Goal: Task Accomplishment & Management: Use online tool/utility

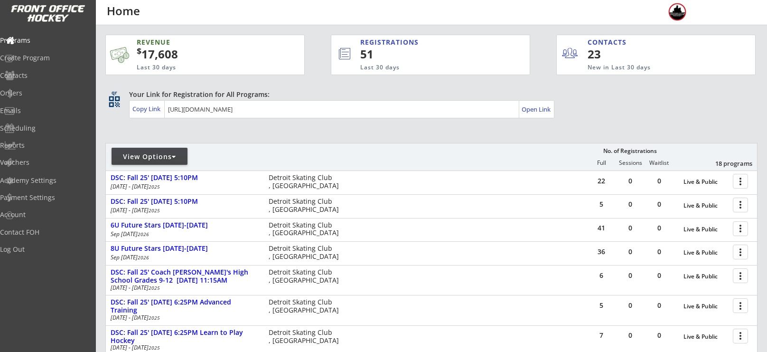
click at [160, 157] on div "View Options" at bounding box center [150, 156] width 76 height 9
select select ""Upcoming Programs""
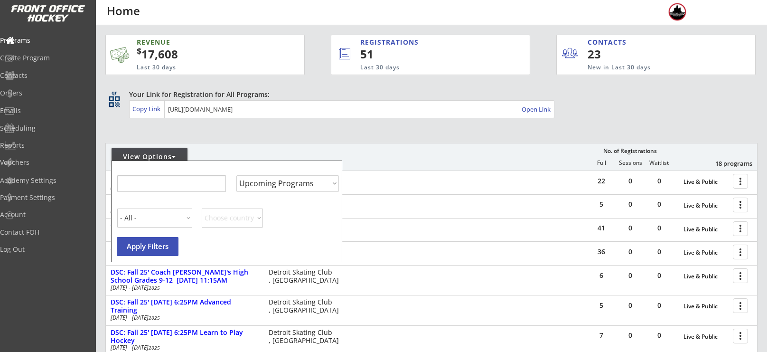
select select ""Upcoming Programs""
click at [167, 181] on input "input" at bounding box center [171, 183] width 109 height 17
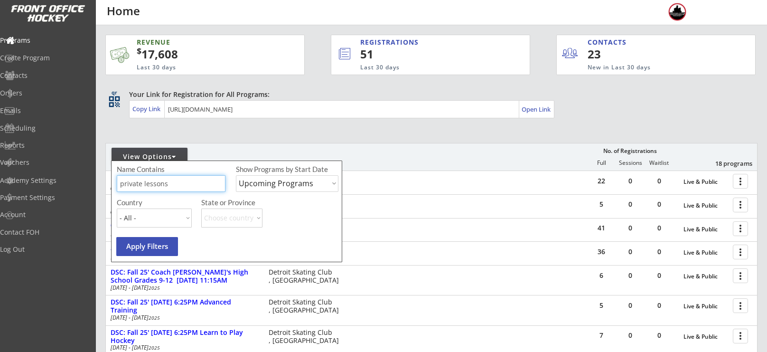
type input "private lessons"
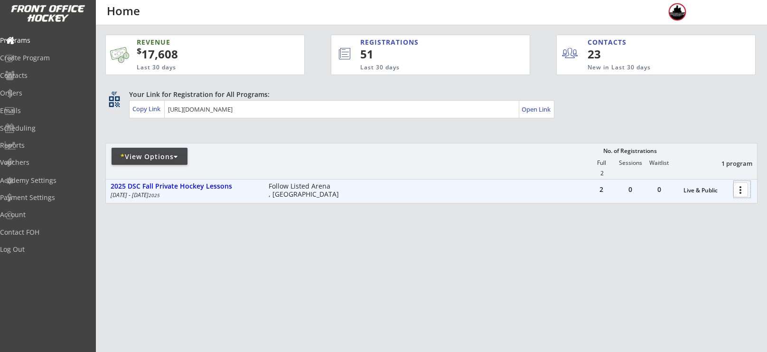
click at [735, 194] on div at bounding box center [742, 189] width 17 height 17
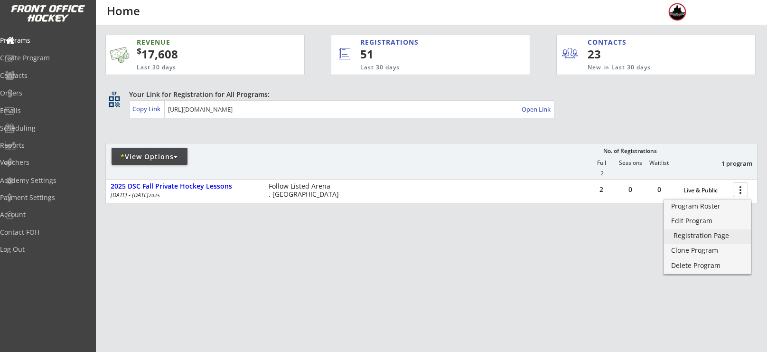
click at [690, 232] on div "Registration Page" at bounding box center [708, 235] width 68 height 7
click at [690, 204] on div "Program Roster" at bounding box center [708, 206] width 68 height 7
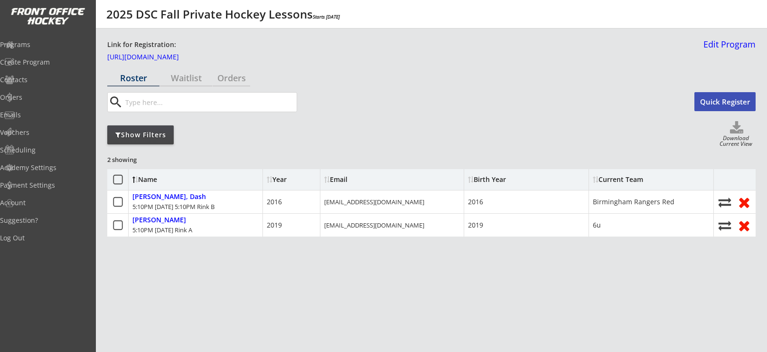
click at [471, 300] on div "Roster Waitlist Orders search Quick Register Show Filters Download Current View…" at bounding box center [431, 243] width 649 height 347
click at [31, 49] on div "Programs" at bounding box center [45, 45] width 90 height 17
